Goal: Task Accomplishment & Management: Use online tool/utility

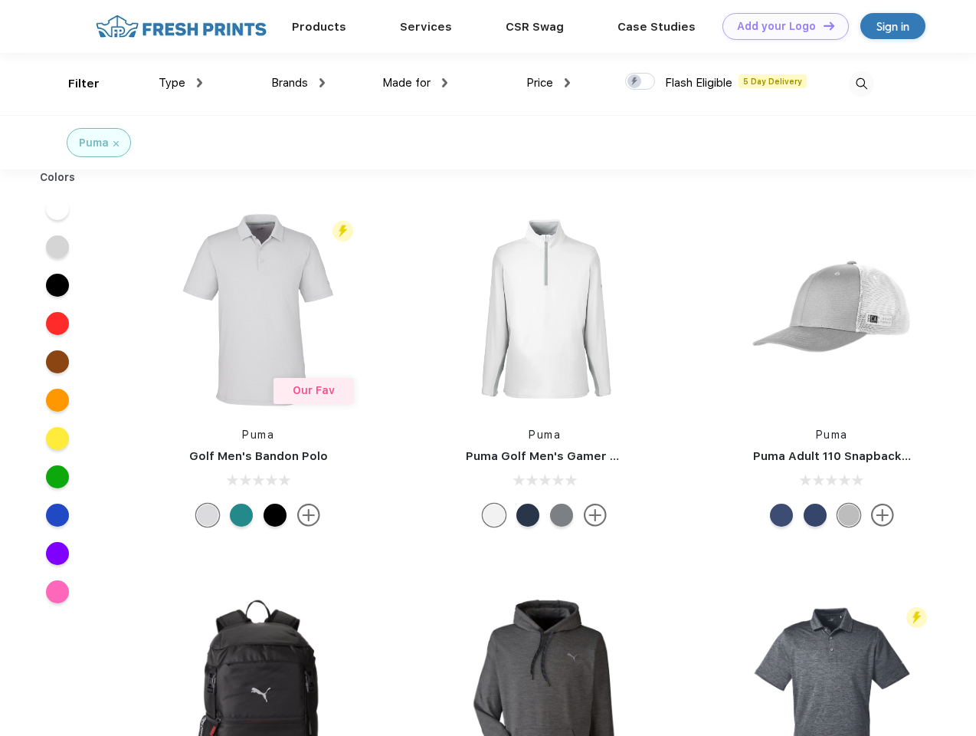
scroll to position [1, 0]
click at [780, 26] on link "Add your Logo Design Tool" at bounding box center [786, 26] width 126 height 27
click at [0, 0] on div "Design Tool" at bounding box center [0, 0] width 0 height 0
click at [822, 25] on link "Add your Logo Design Tool" at bounding box center [786, 26] width 126 height 27
click at [74, 84] on div "Filter" at bounding box center [83, 84] width 31 height 18
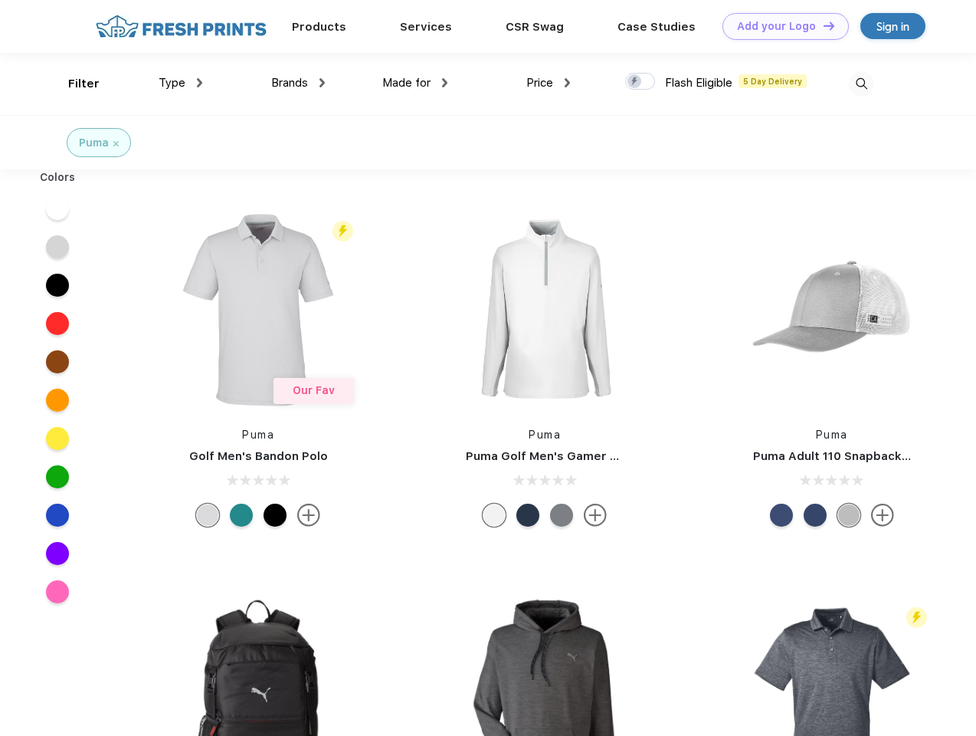
click at [181, 83] on span "Type" at bounding box center [172, 83] width 27 height 14
click at [298, 83] on span "Brands" at bounding box center [289, 83] width 37 height 14
click at [415, 83] on span "Made for" at bounding box center [406, 83] width 48 height 14
click at [549, 83] on span "Price" at bounding box center [539, 83] width 27 height 14
click at [641, 82] on div at bounding box center [640, 81] width 30 height 17
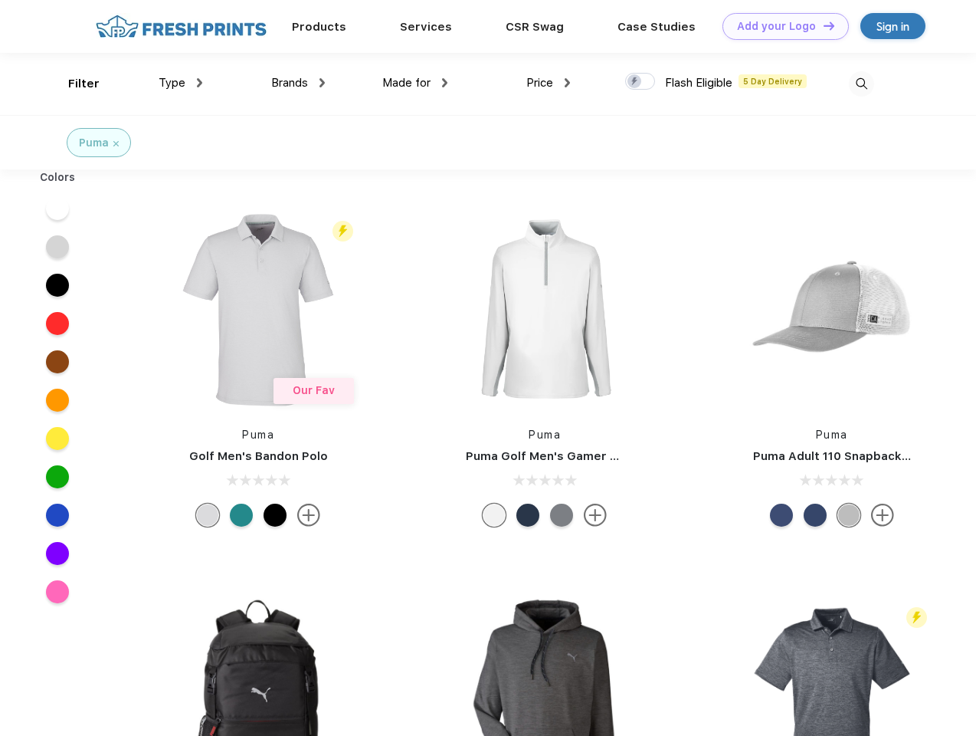
click at [635, 82] on input "checkbox" at bounding box center [630, 77] width 10 height 10
click at [861, 84] on img at bounding box center [861, 83] width 25 height 25
